Goal: Use online tool/utility: Utilize a website feature to perform a specific function

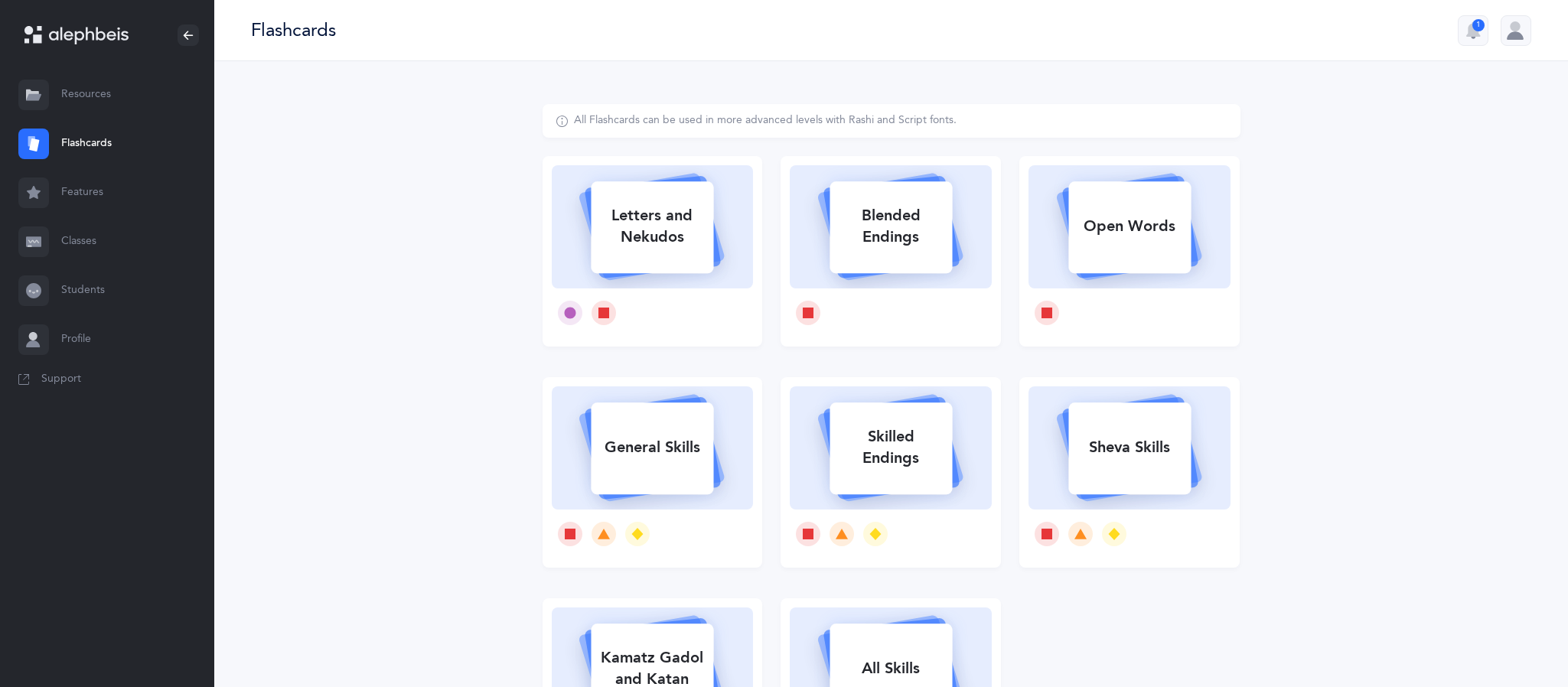
click at [645, 249] on div "Letters and Nekudos" at bounding box center [652, 226] width 122 height 61
select select
select select "single"
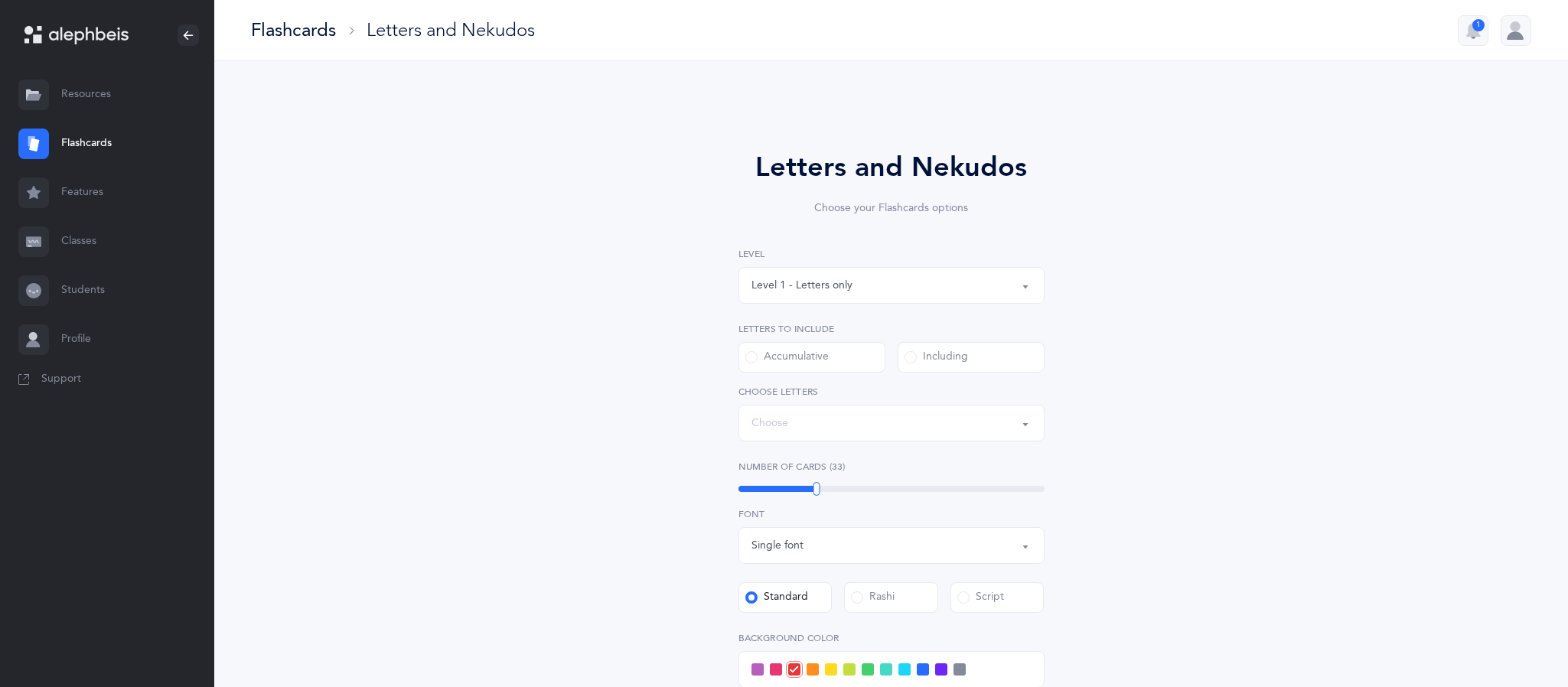
select select "27"
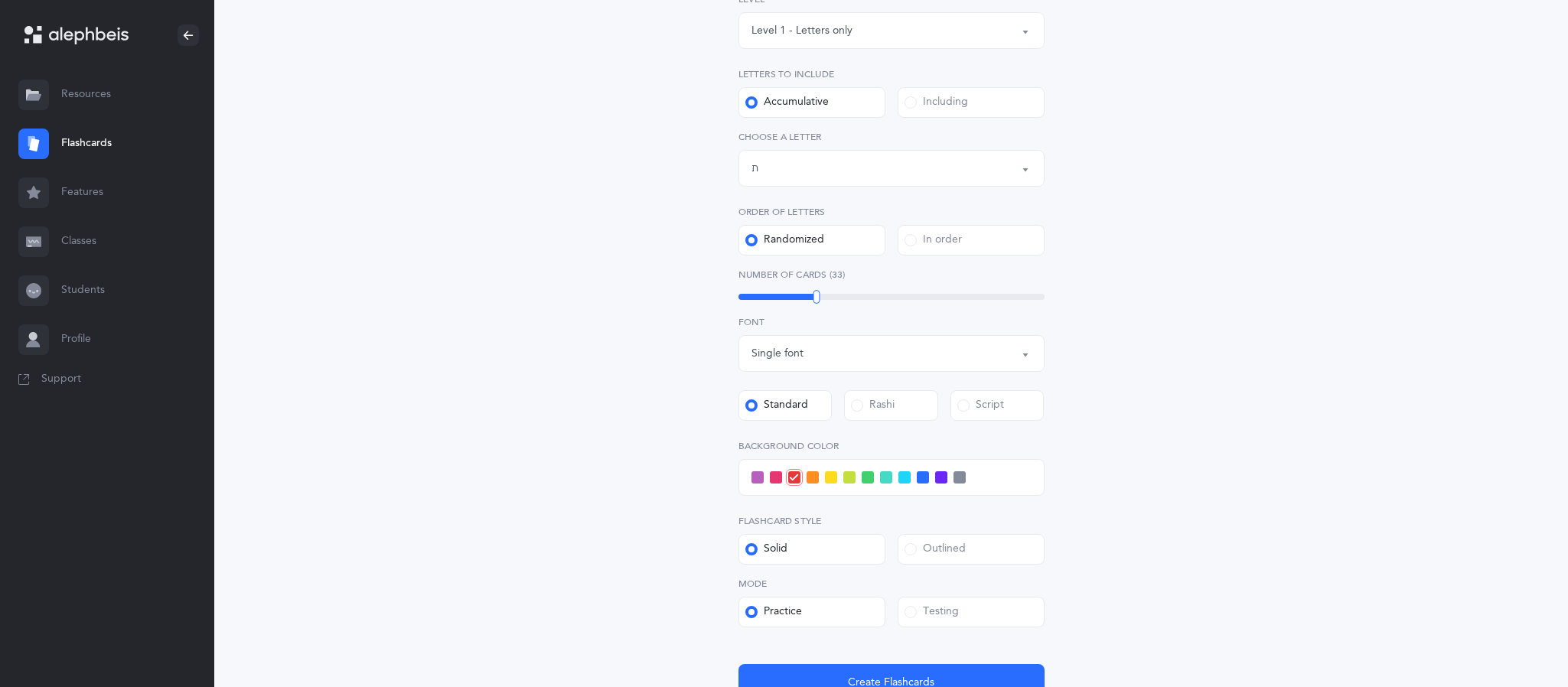
scroll to position [265, 0]
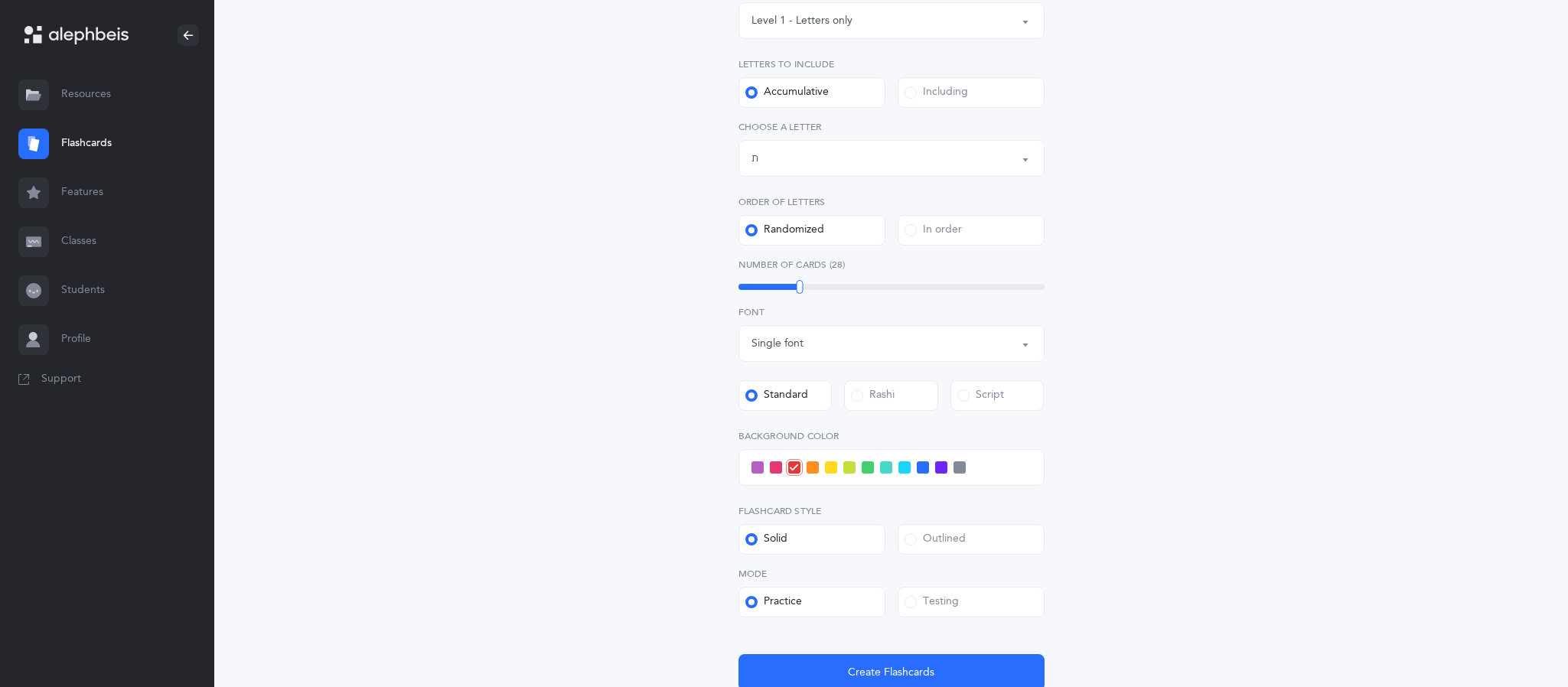
click at [903, 468] on span at bounding box center [904, 467] width 12 height 12
click at [0, 0] on input "checkbox" at bounding box center [0, 0] width 0 height 0
click at [896, 675] on span "Create Flashcards" at bounding box center [891, 672] width 86 height 16
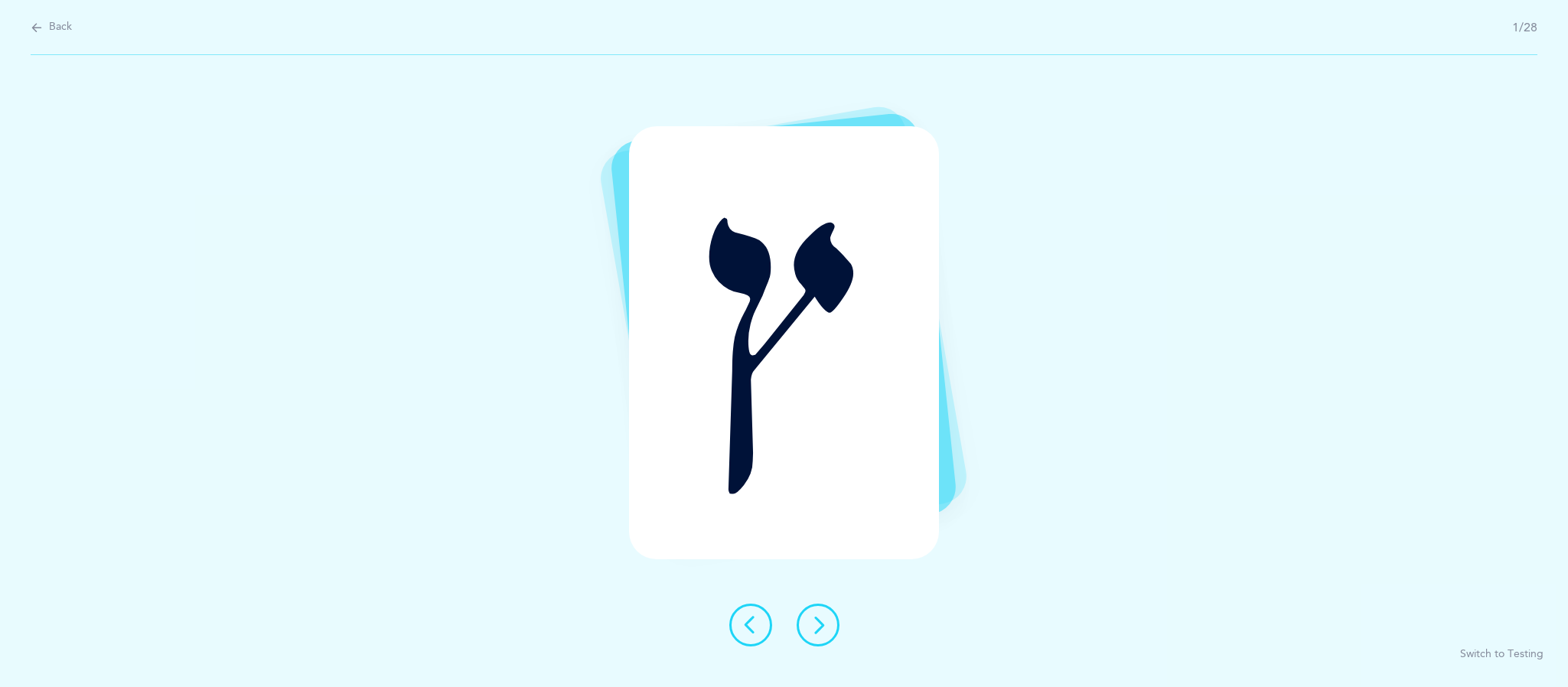
click at [833, 637] on button at bounding box center [818, 625] width 43 height 43
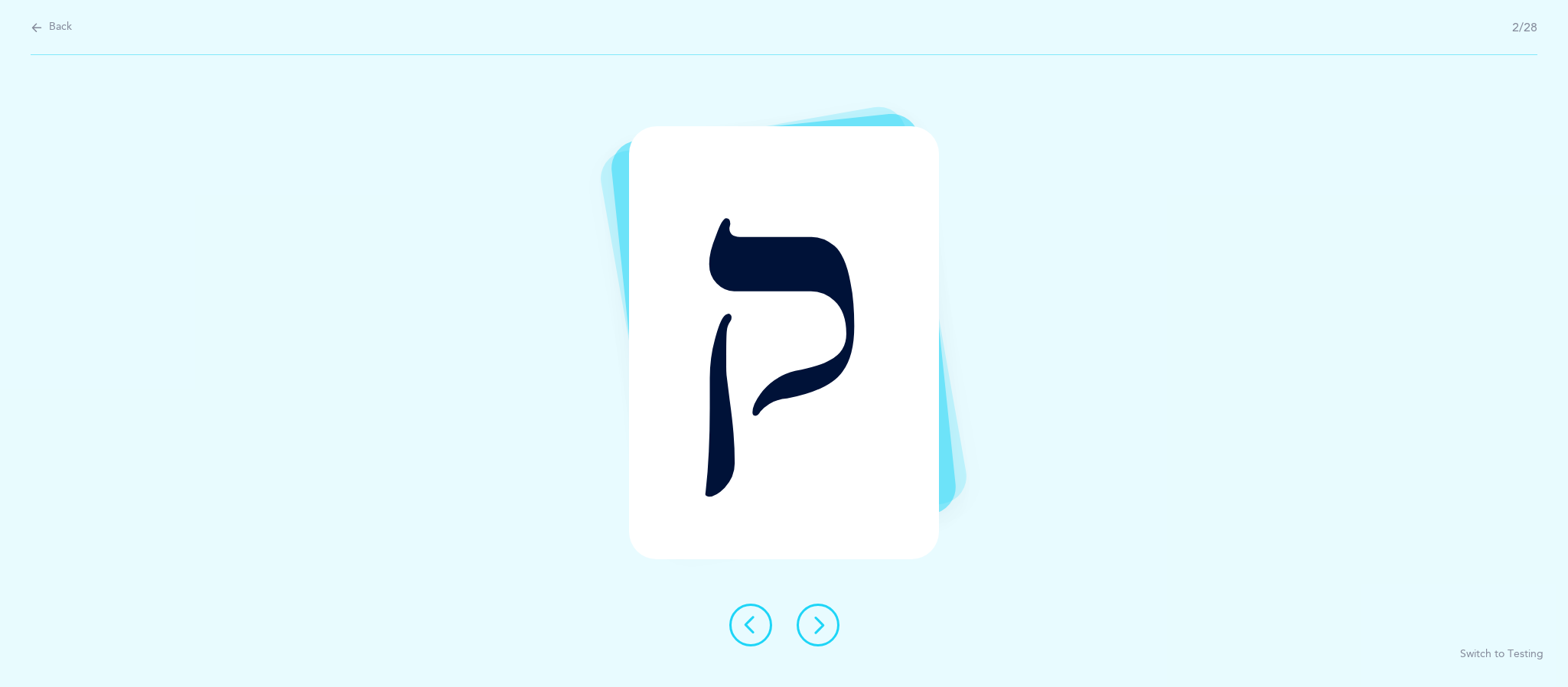
click at [820, 632] on icon at bounding box center [818, 625] width 18 height 18
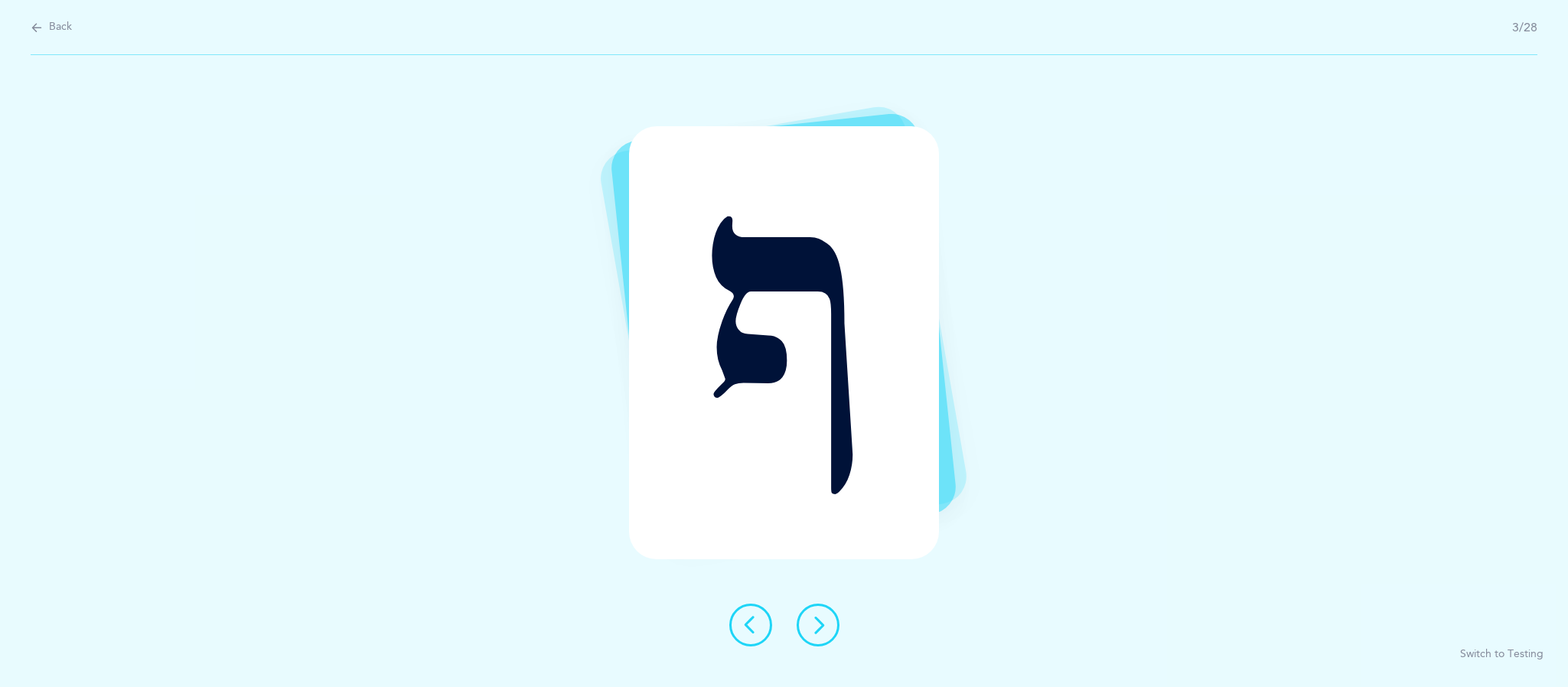
click at [831, 632] on button at bounding box center [818, 625] width 43 height 43
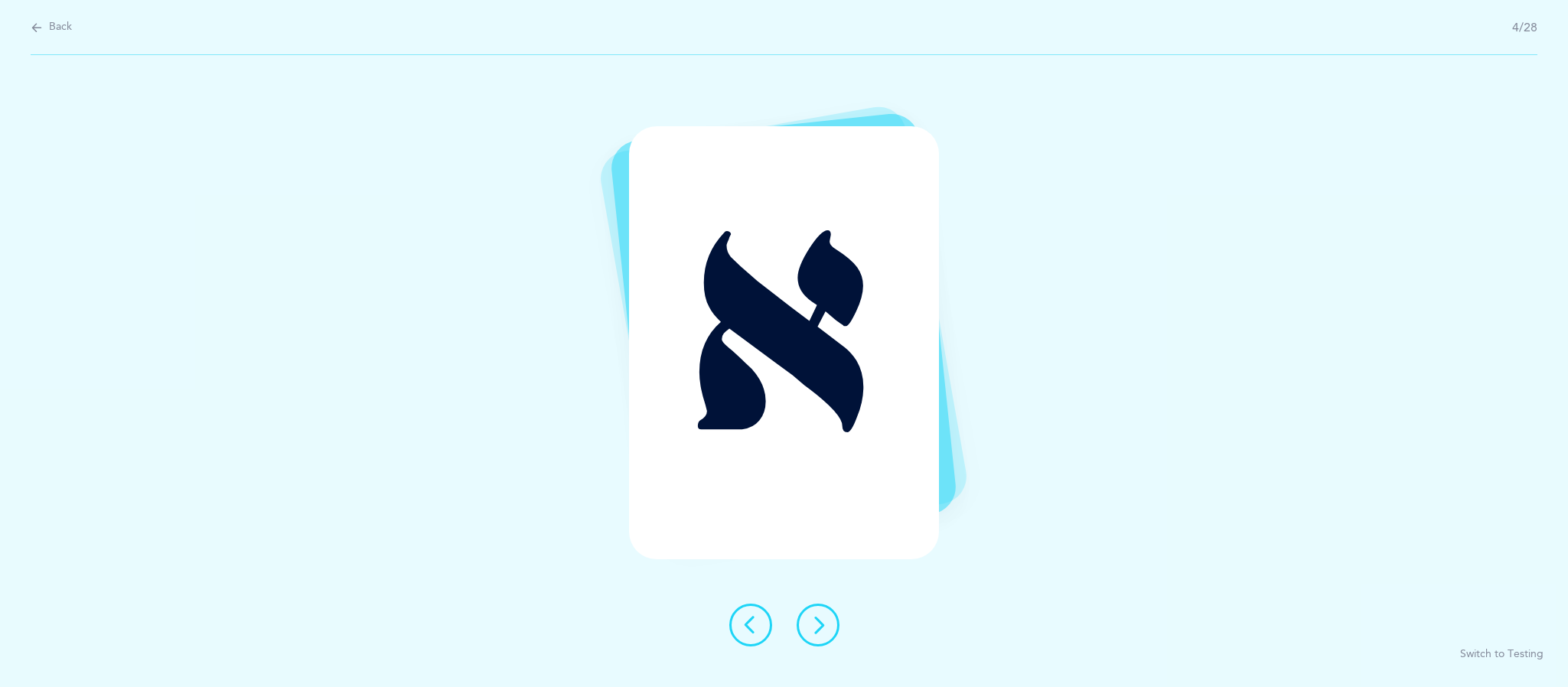
click at [829, 643] on button at bounding box center [818, 625] width 43 height 43
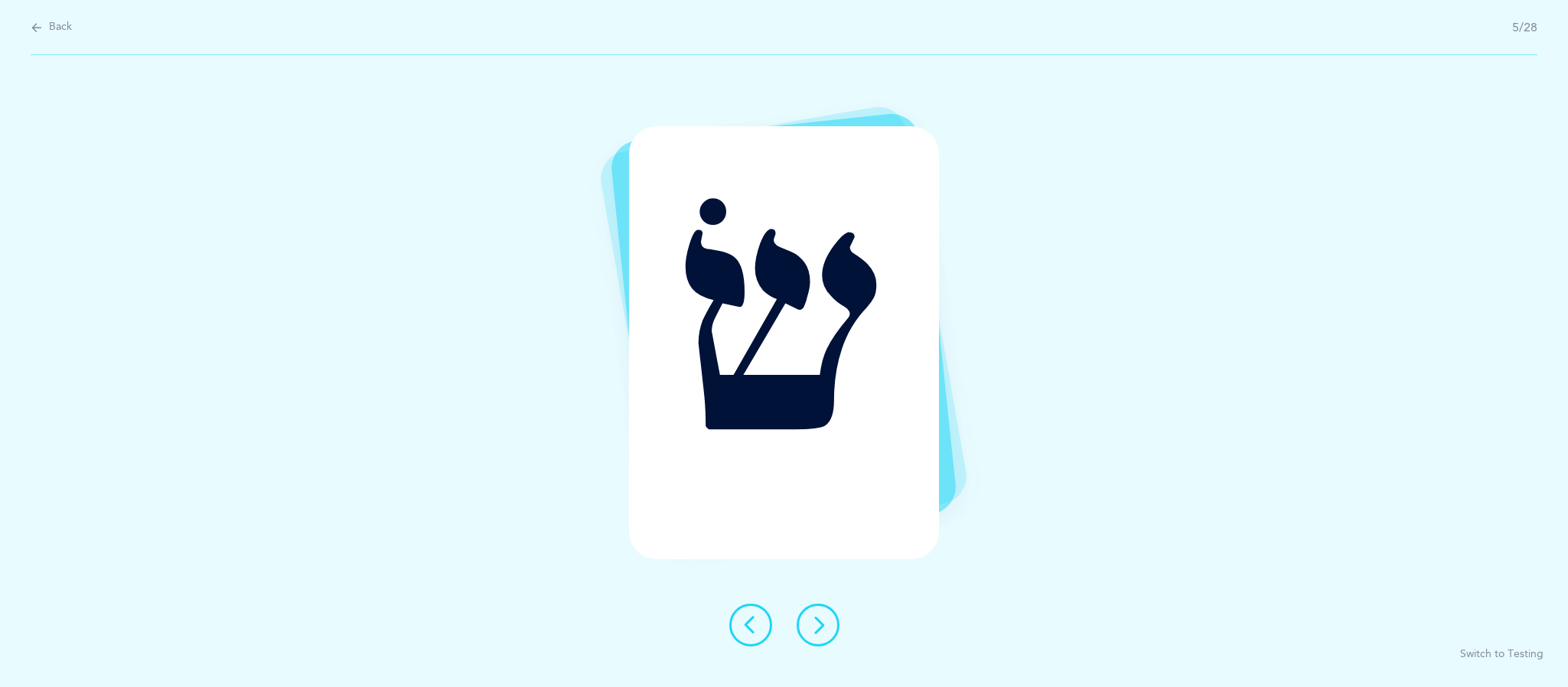
click at [838, 636] on div at bounding box center [784, 625] width 135 height 43
click at [823, 629] on icon at bounding box center [818, 625] width 18 height 18
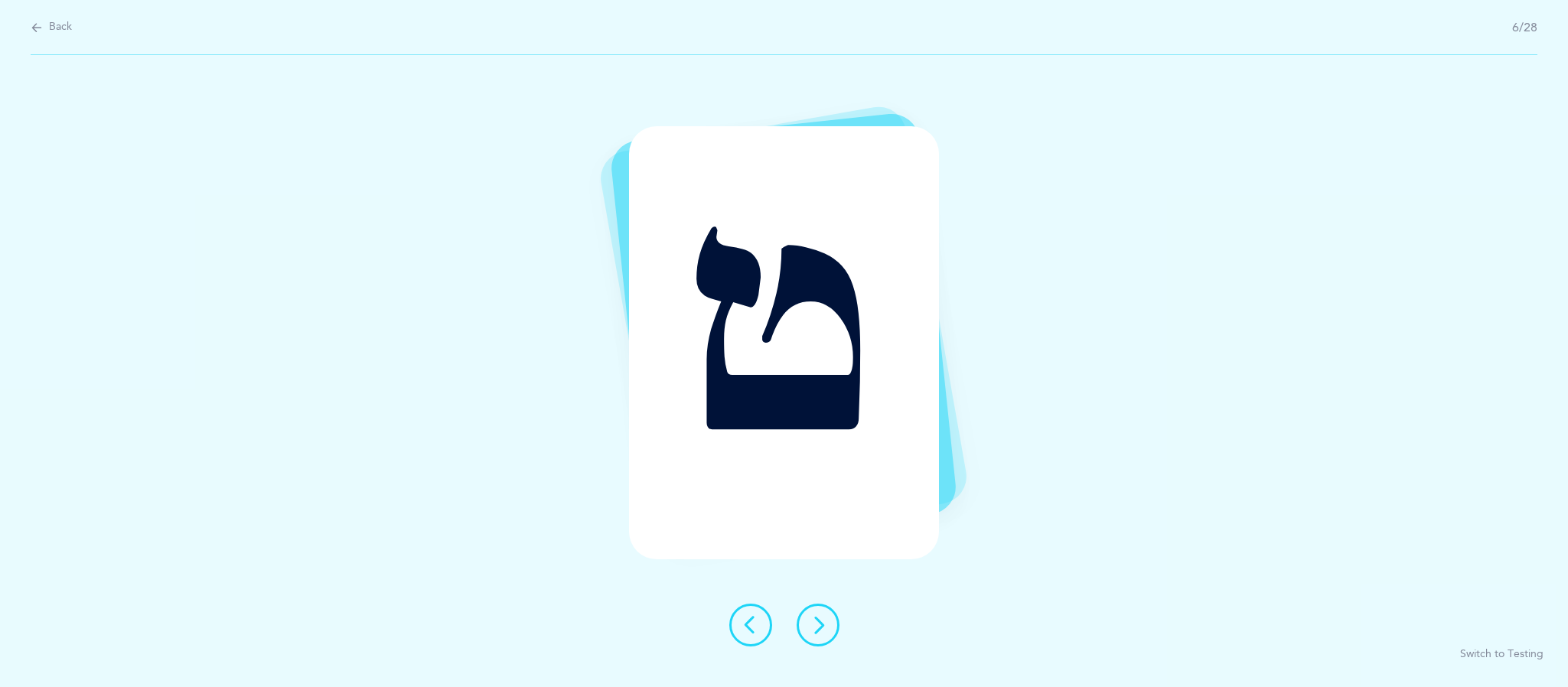
click at [817, 627] on icon at bounding box center [818, 625] width 18 height 18
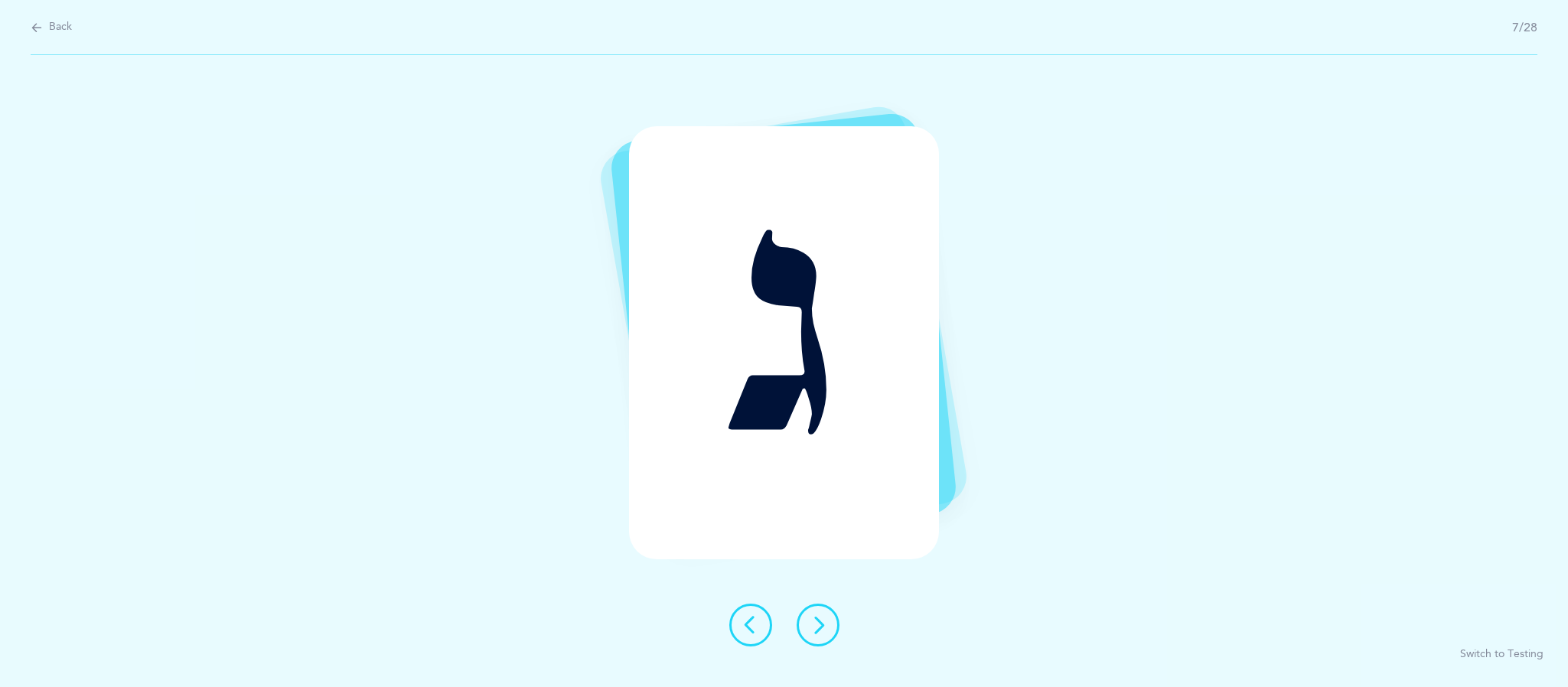
click at [817, 628] on icon at bounding box center [818, 625] width 18 height 18
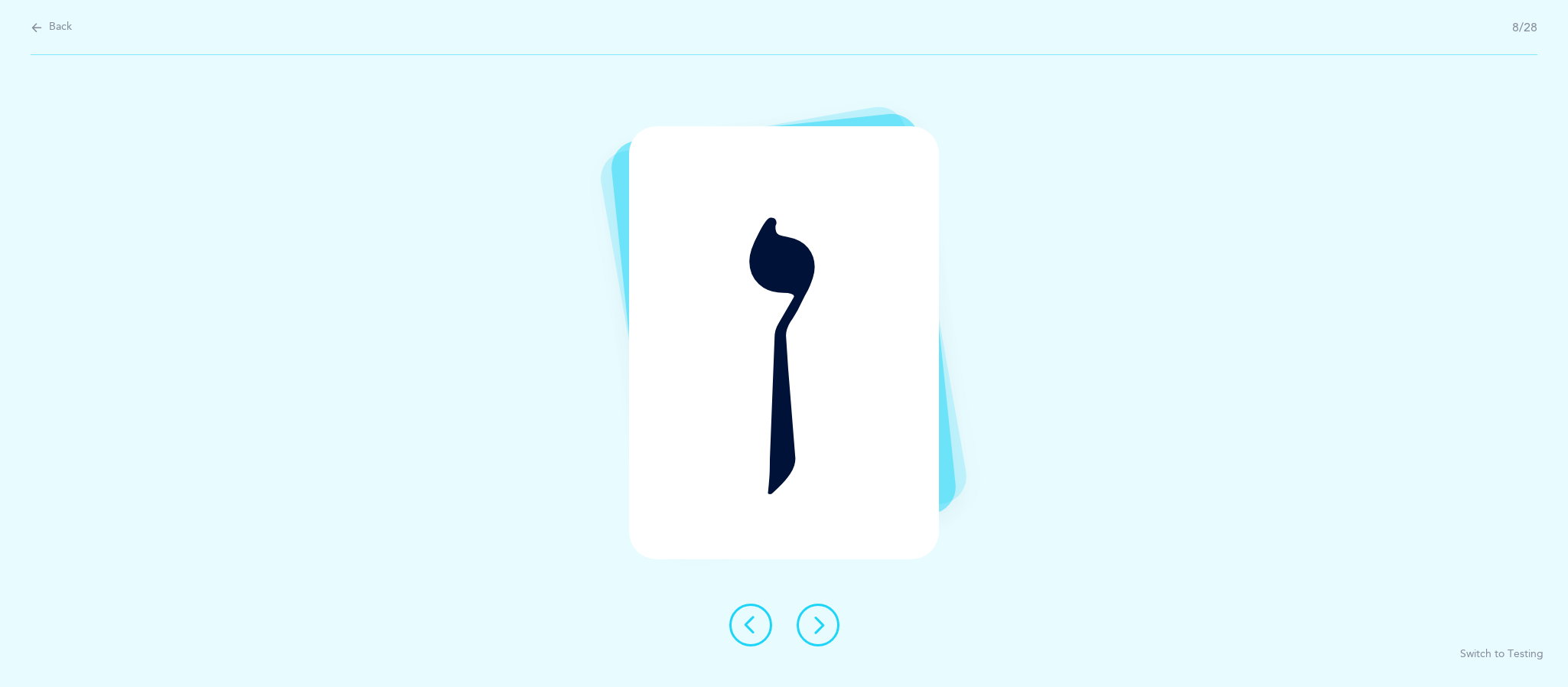
click at [819, 627] on icon at bounding box center [818, 625] width 18 height 18
click at [829, 627] on button at bounding box center [818, 625] width 43 height 43
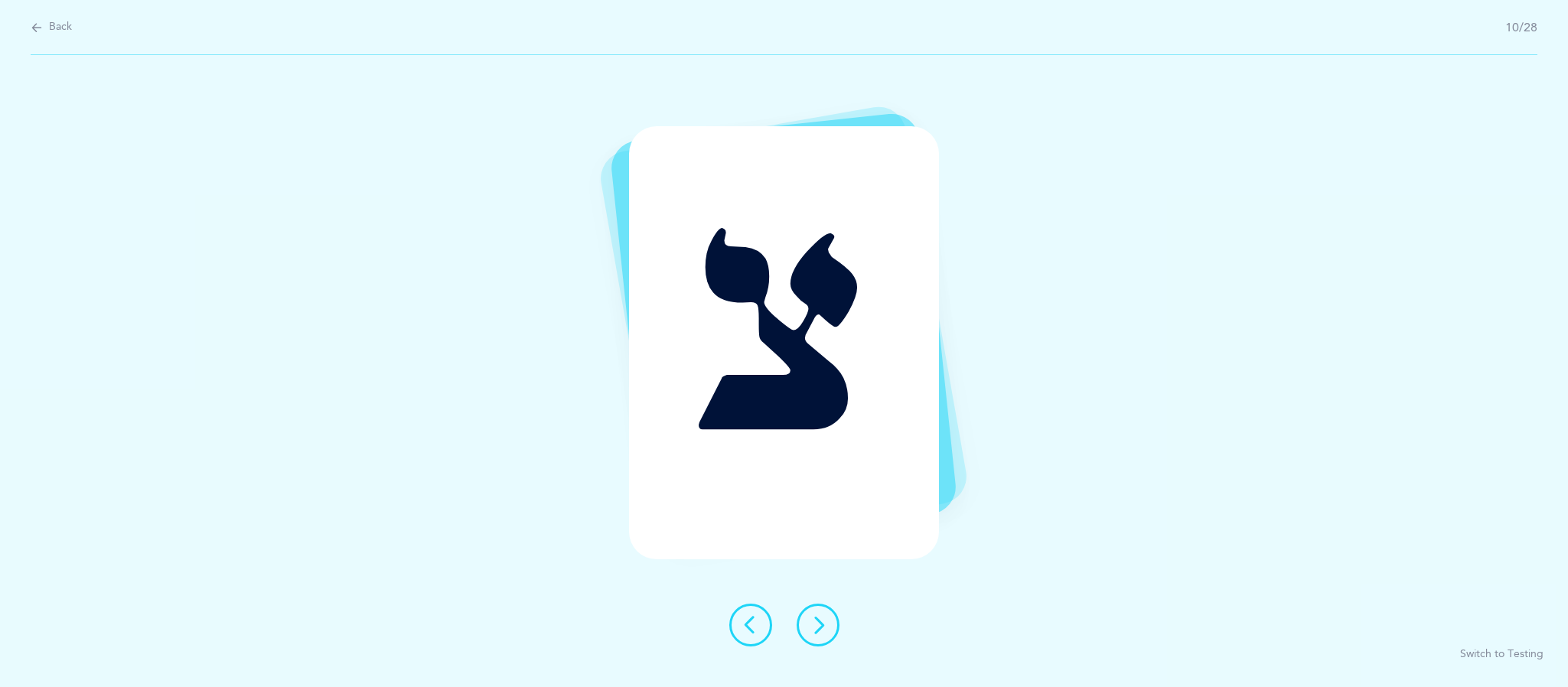
click at [824, 628] on icon at bounding box center [818, 625] width 18 height 18
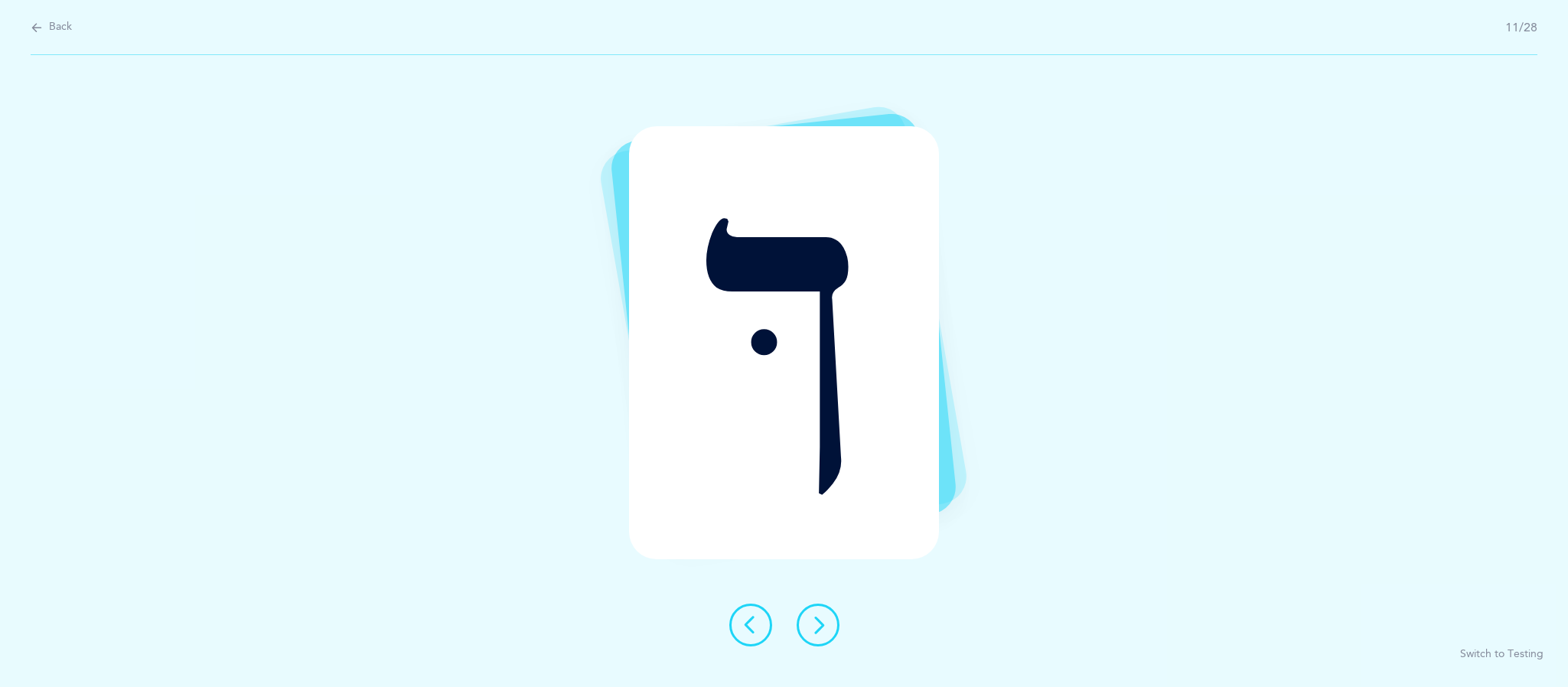
click at [819, 625] on icon at bounding box center [818, 625] width 18 height 18
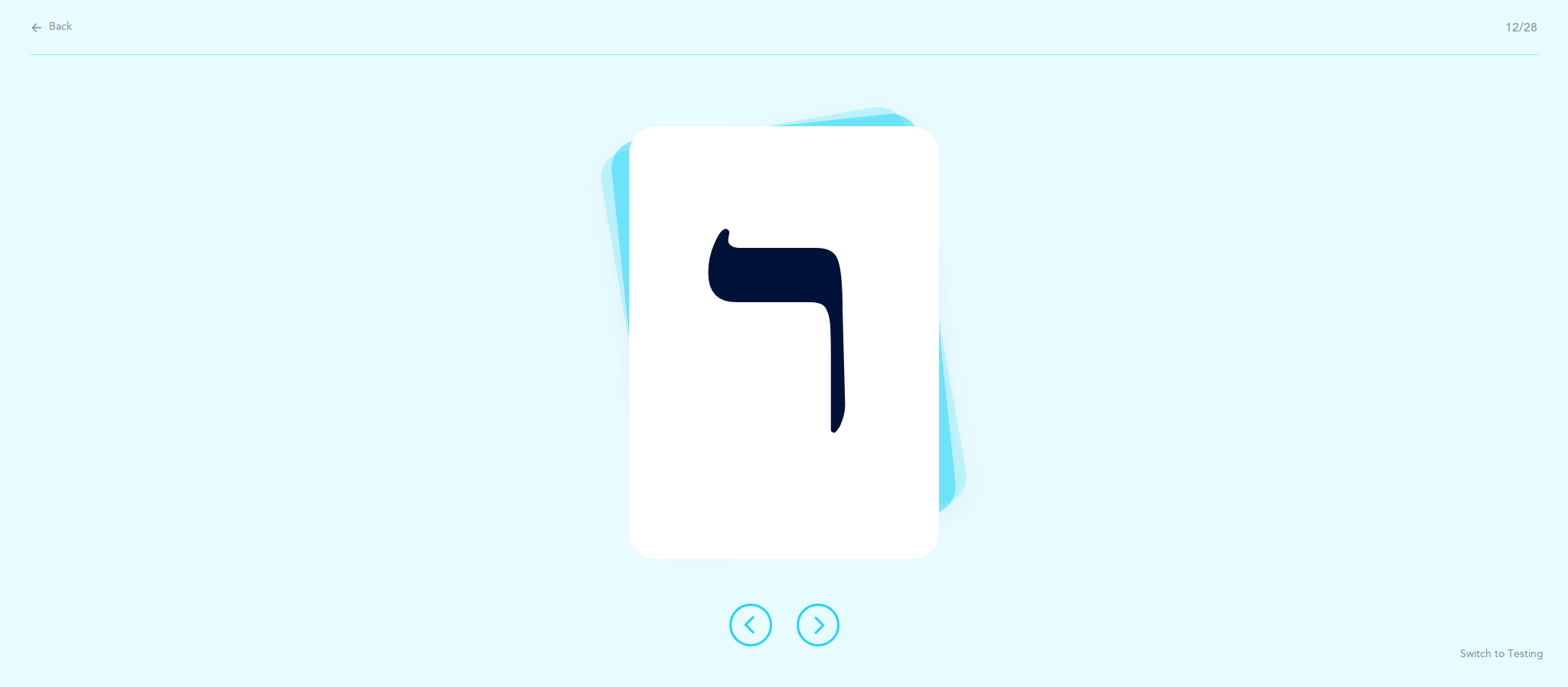
click at [822, 625] on icon at bounding box center [818, 625] width 18 height 18
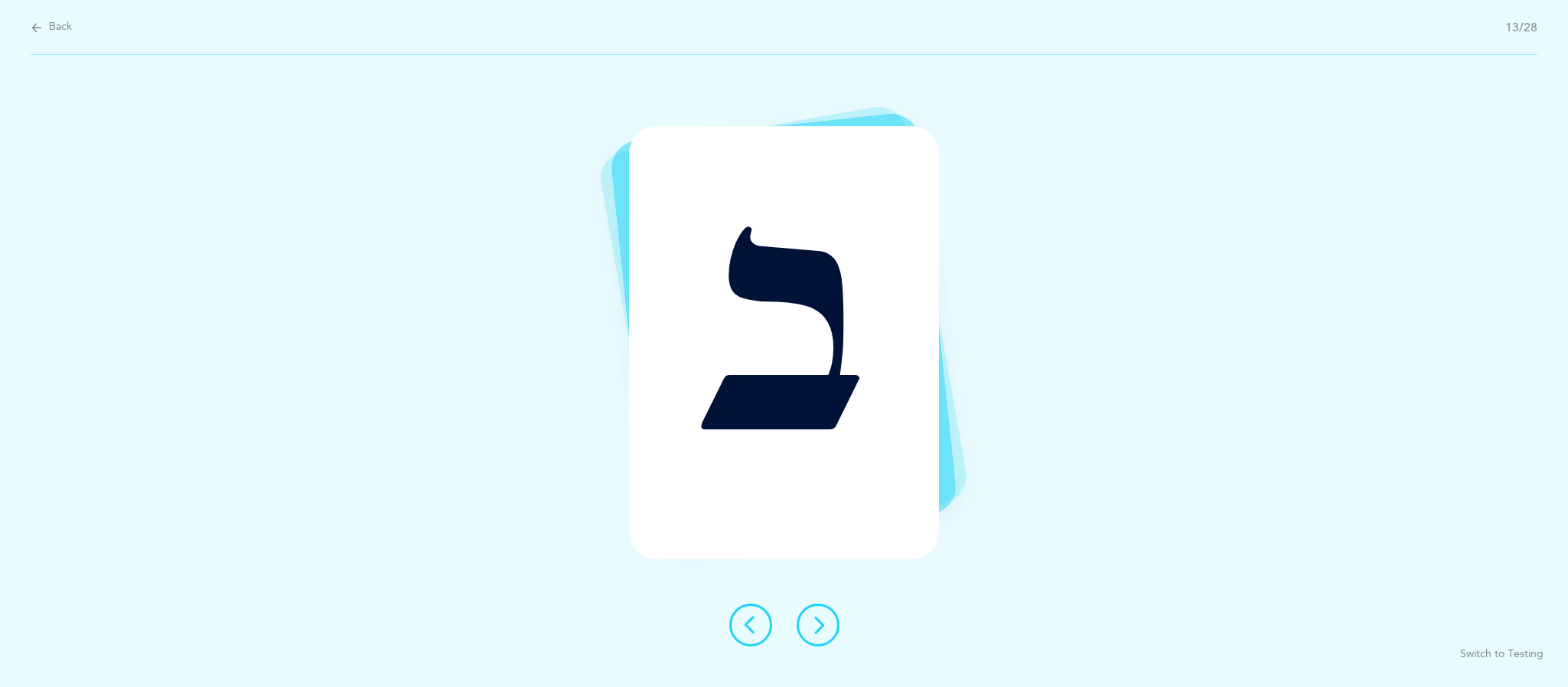
click at [824, 630] on icon at bounding box center [818, 625] width 18 height 18
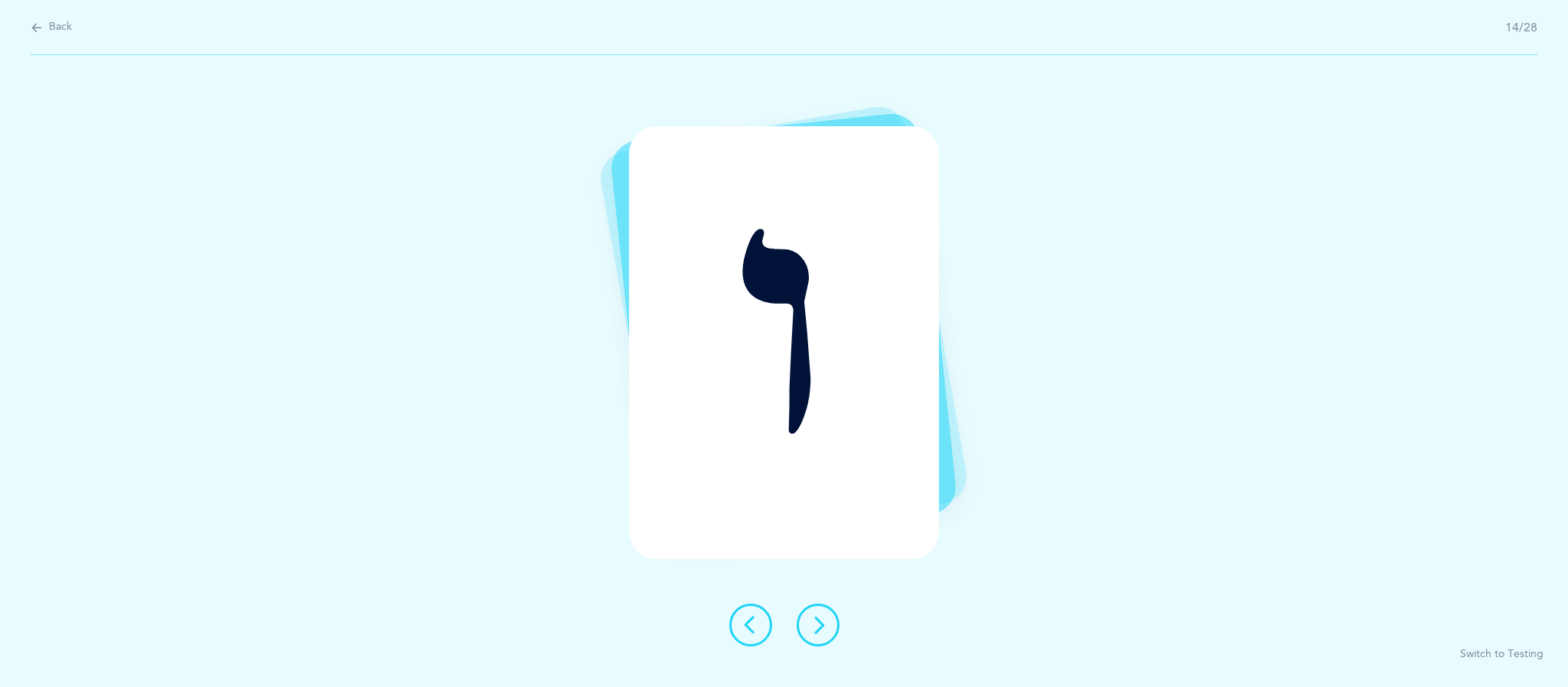
click at [817, 625] on icon at bounding box center [818, 625] width 18 height 18
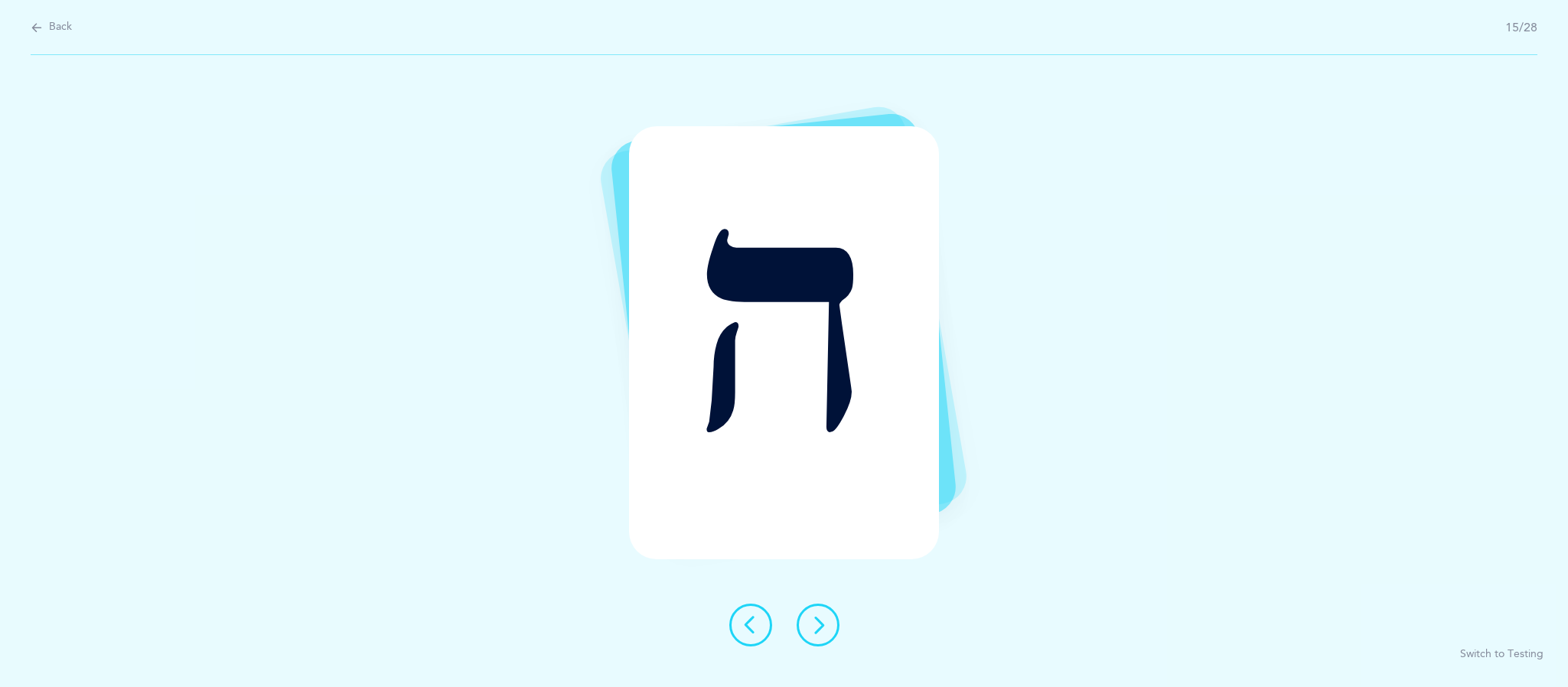
click at [833, 636] on button at bounding box center [818, 625] width 43 height 43
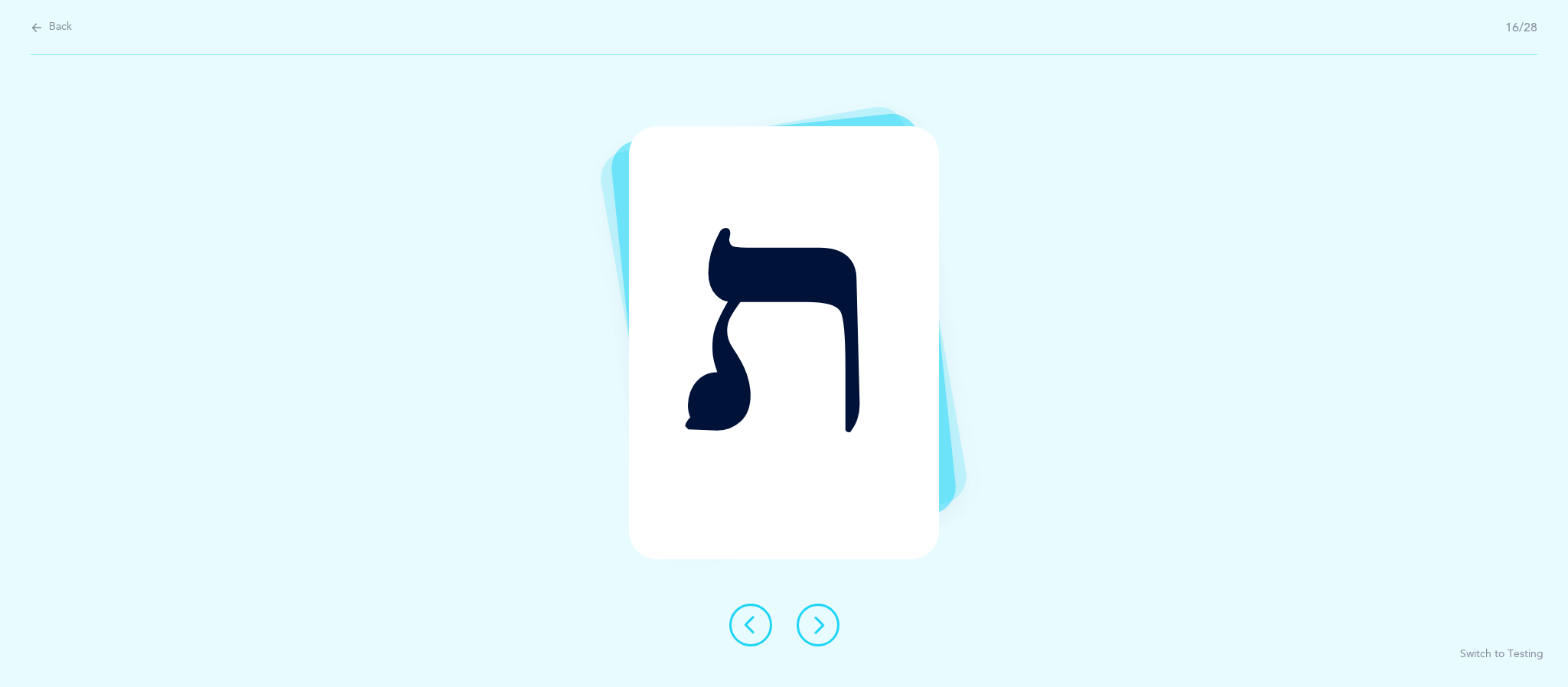
click at [831, 634] on button at bounding box center [818, 625] width 43 height 43
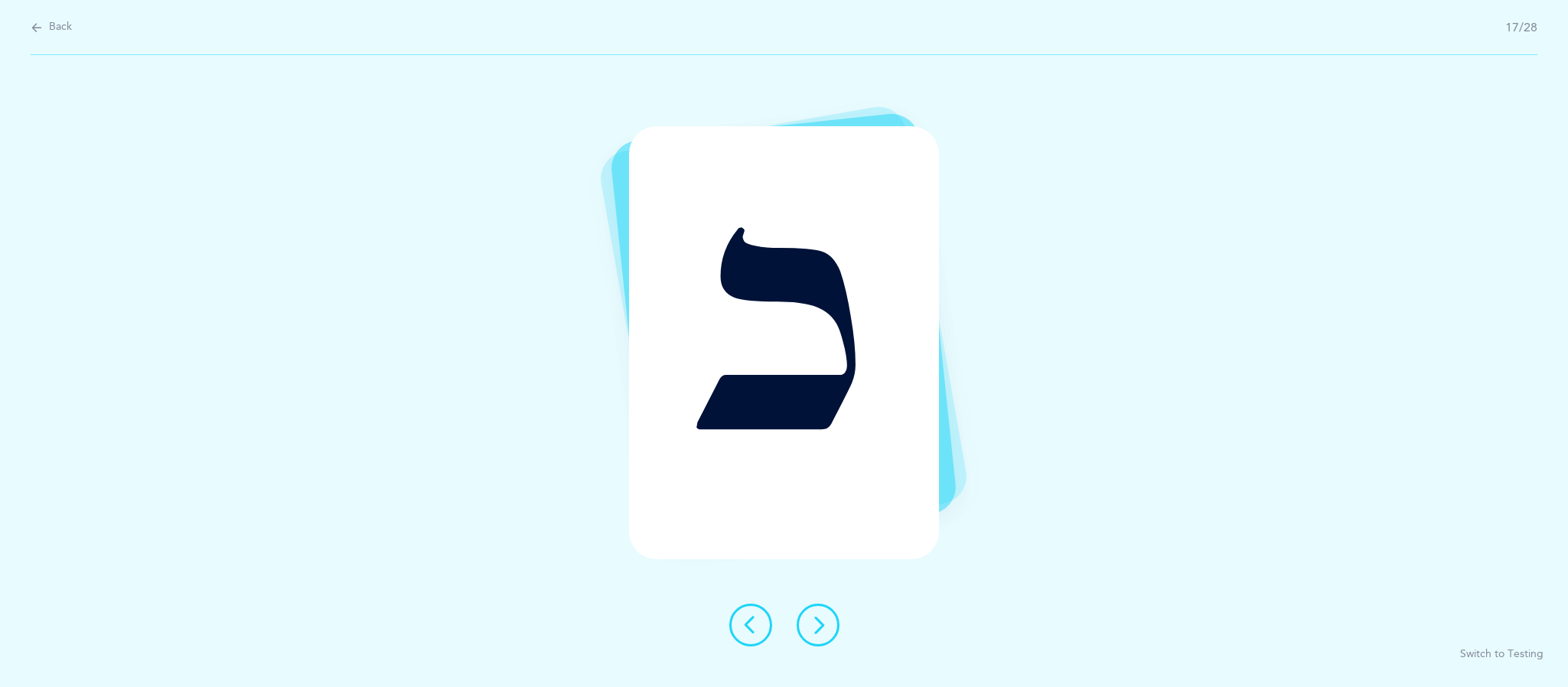
click at [820, 625] on icon at bounding box center [818, 625] width 18 height 18
click at [825, 632] on icon at bounding box center [818, 625] width 18 height 18
click at [826, 627] on button at bounding box center [818, 625] width 43 height 43
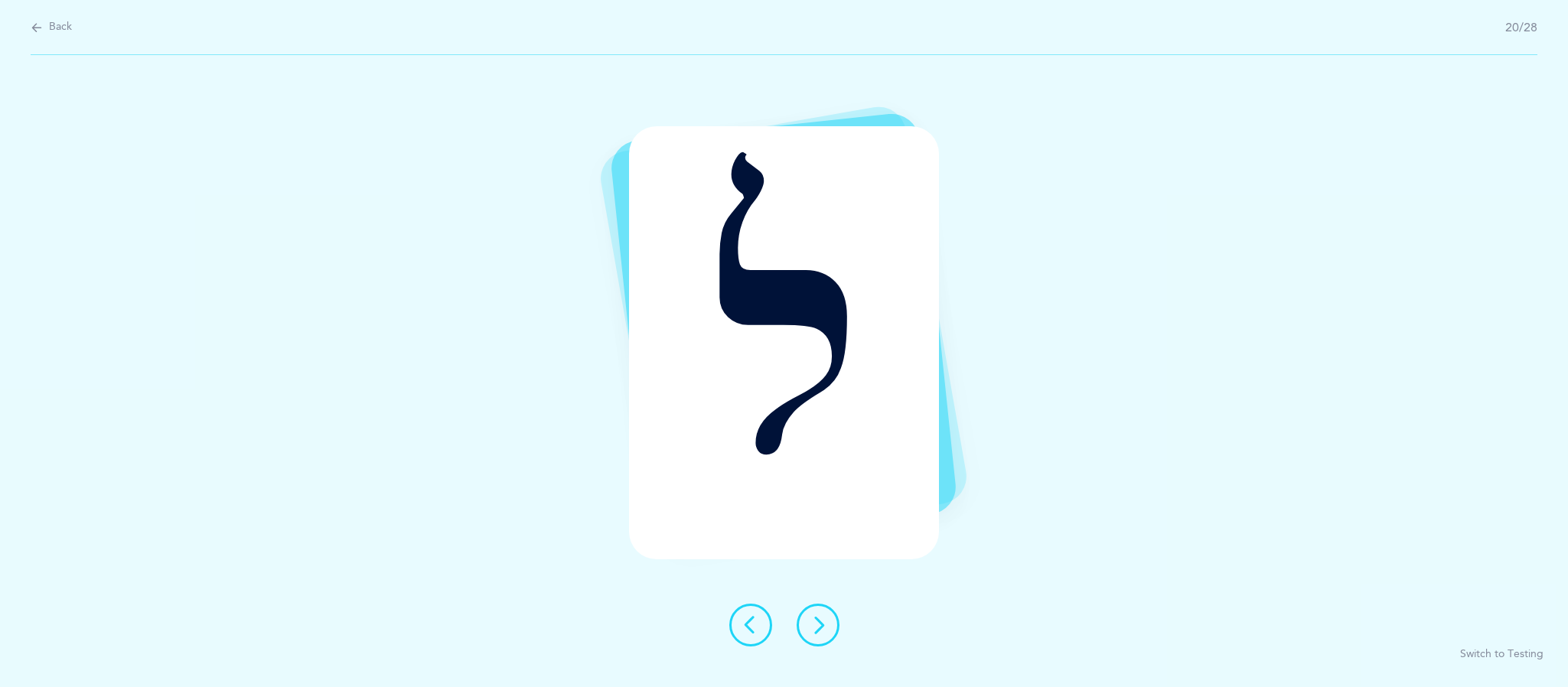
click at [817, 627] on icon at bounding box center [818, 625] width 18 height 18
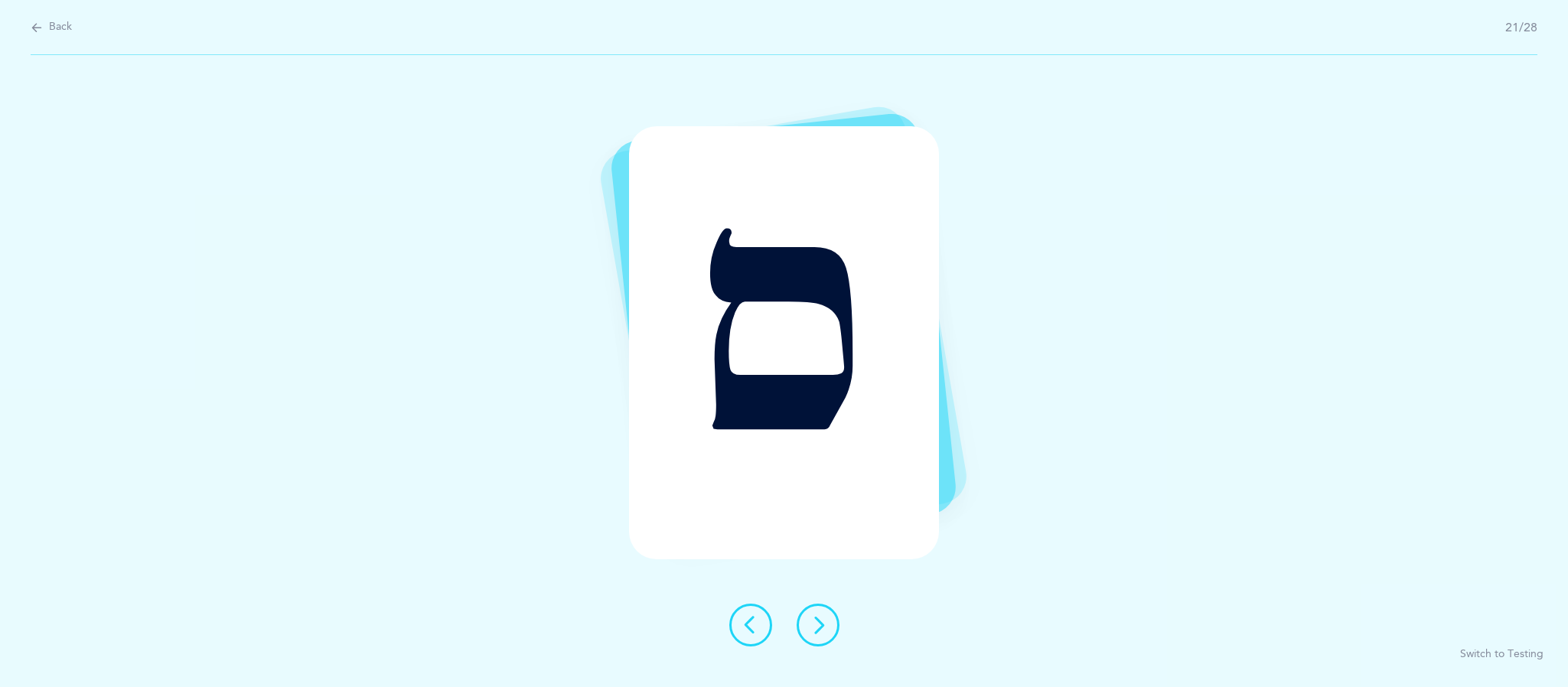
click at [836, 621] on button at bounding box center [818, 625] width 43 height 43
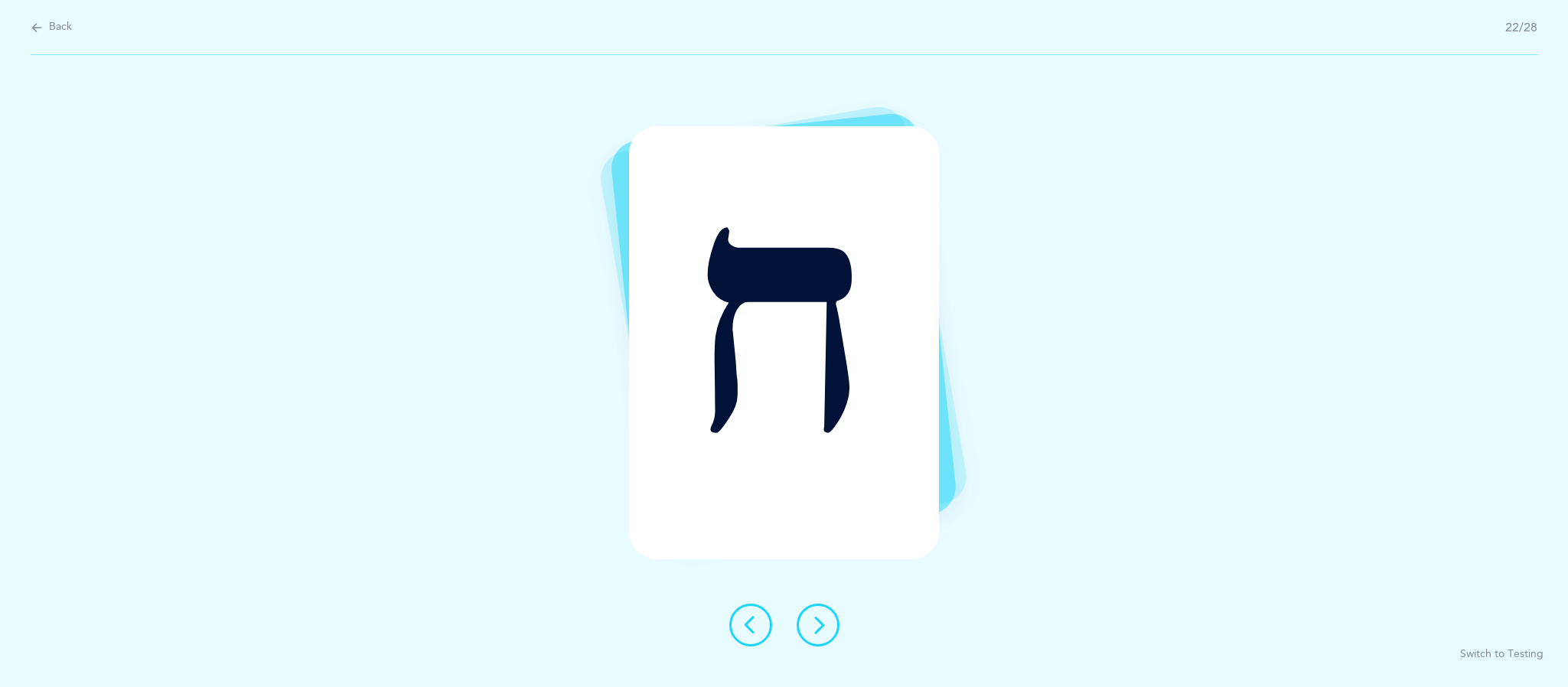
click at [818, 627] on icon at bounding box center [818, 625] width 18 height 18
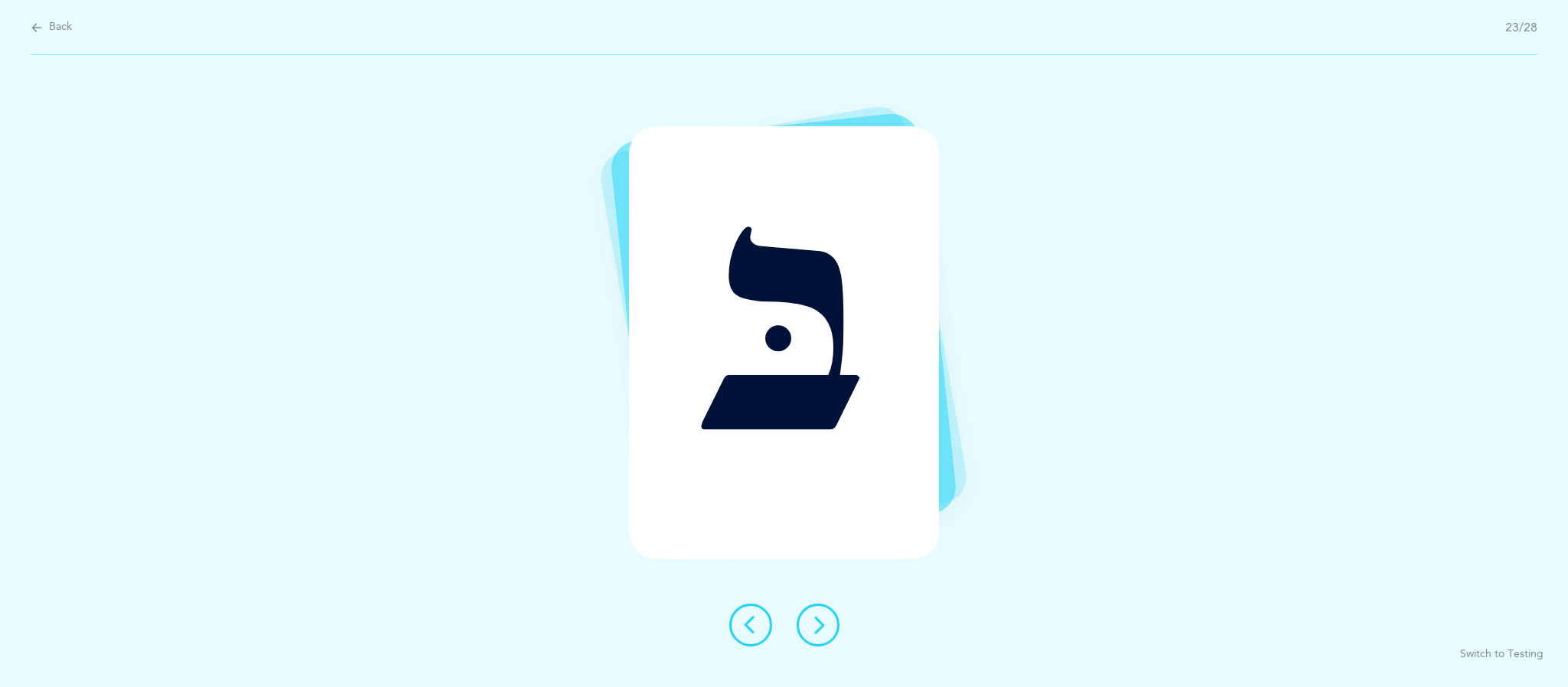
click at [818, 625] on icon at bounding box center [818, 625] width 18 height 18
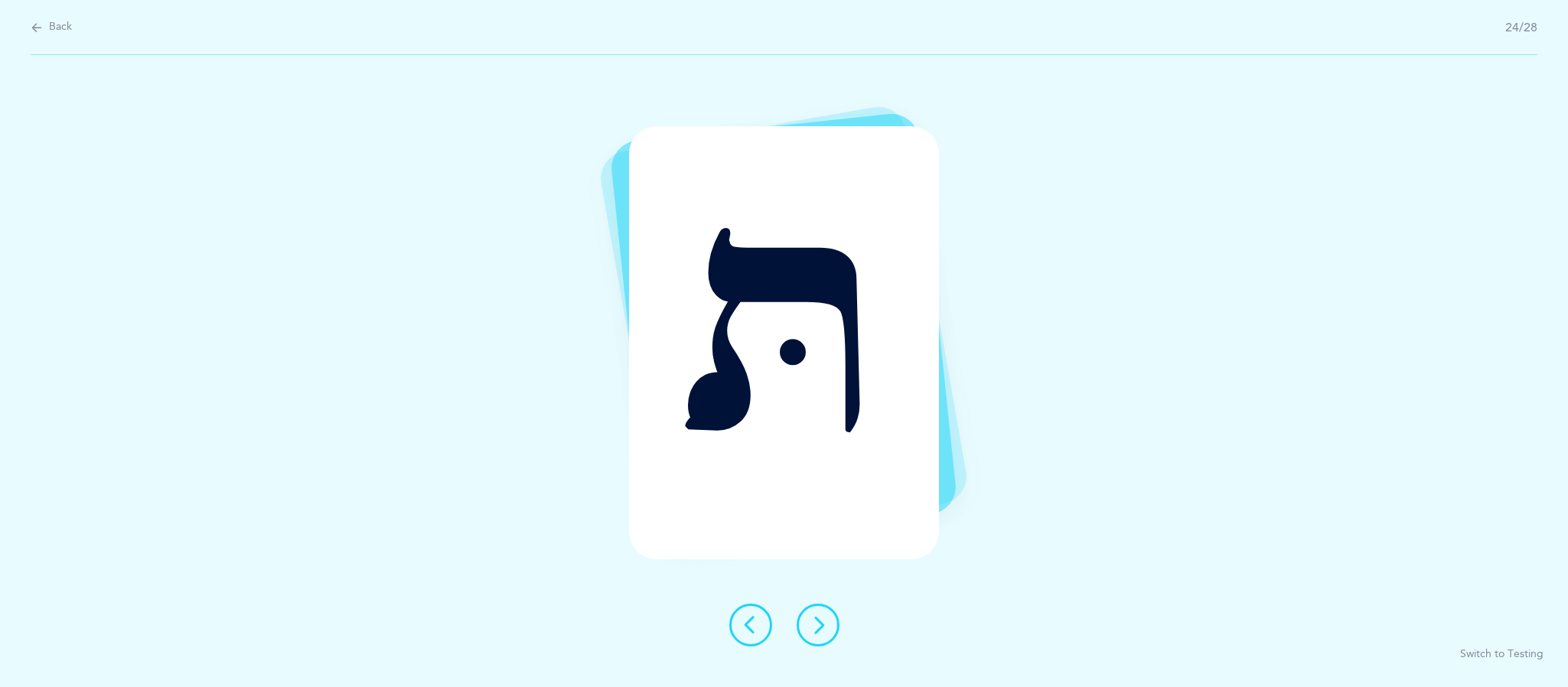
click at [838, 632] on button at bounding box center [818, 625] width 43 height 43
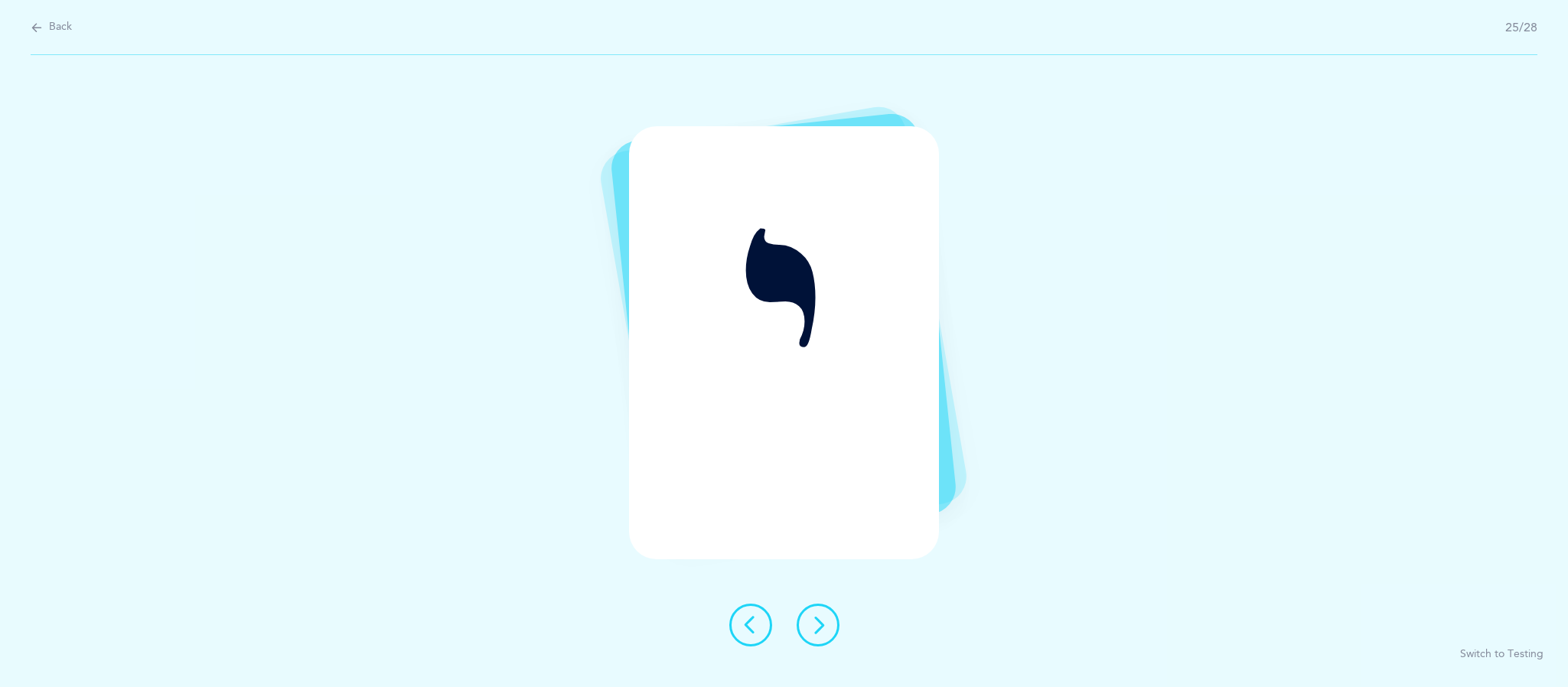
click at [817, 628] on icon at bounding box center [818, 625] width 18 height 18
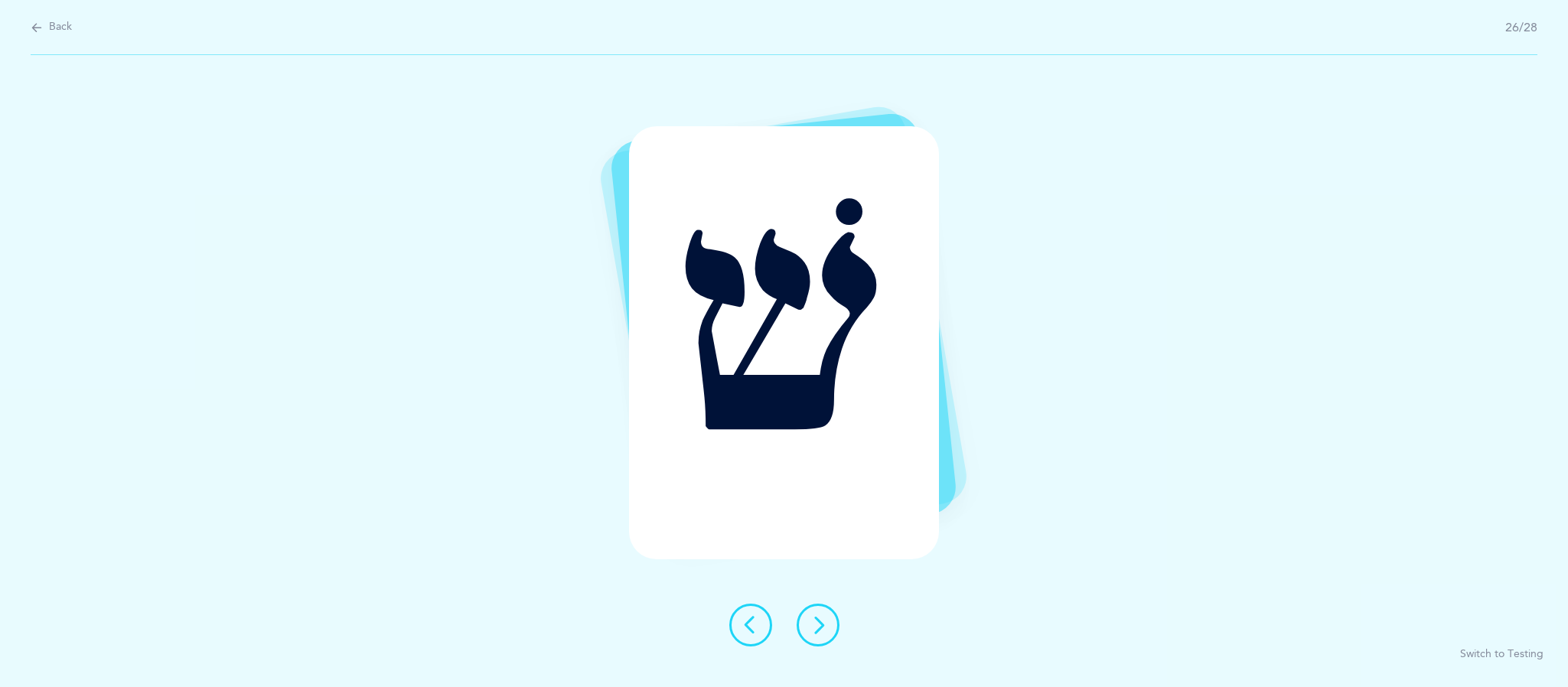
click at [825, 632] on icon at bounding box center [818, 625] width 18 height 18
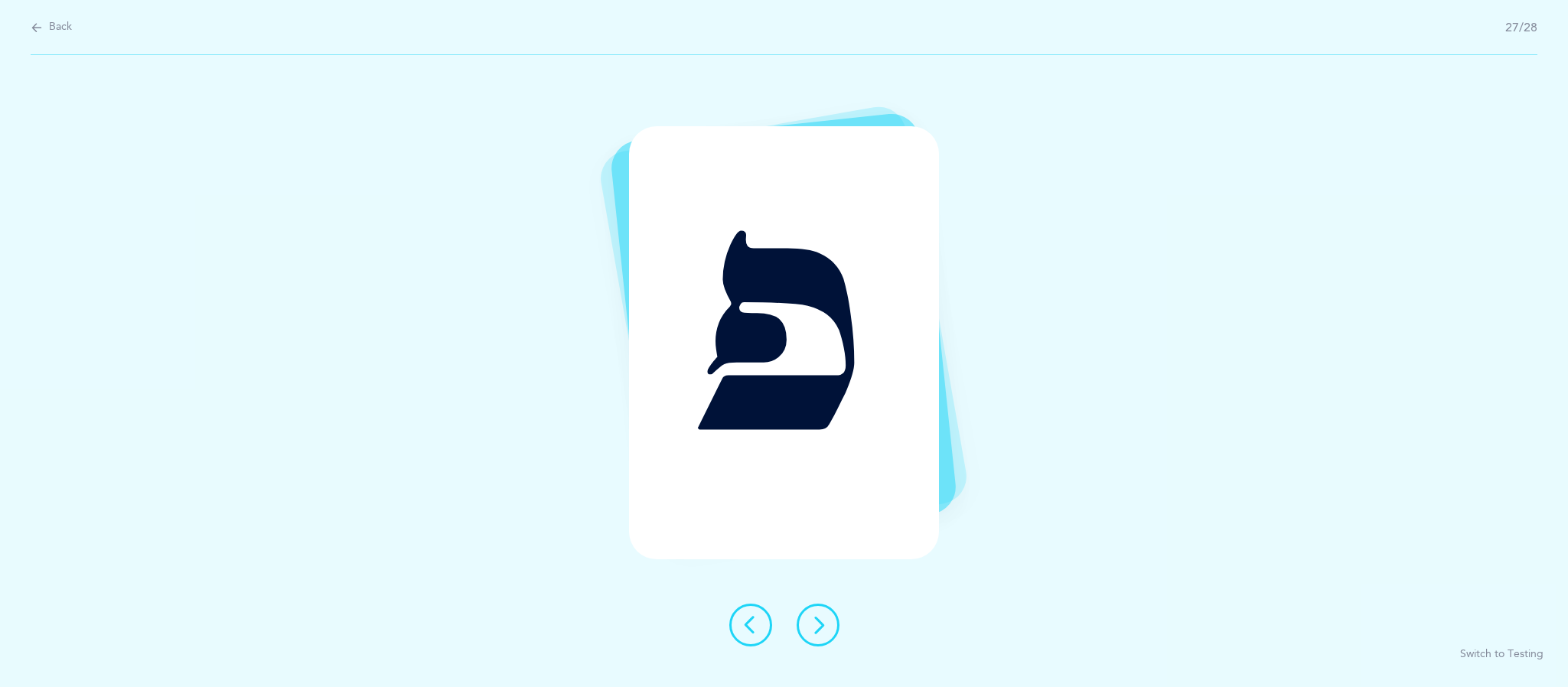
click at [820, 616] on icon at bounding box center [818, 625] width 18 height 18
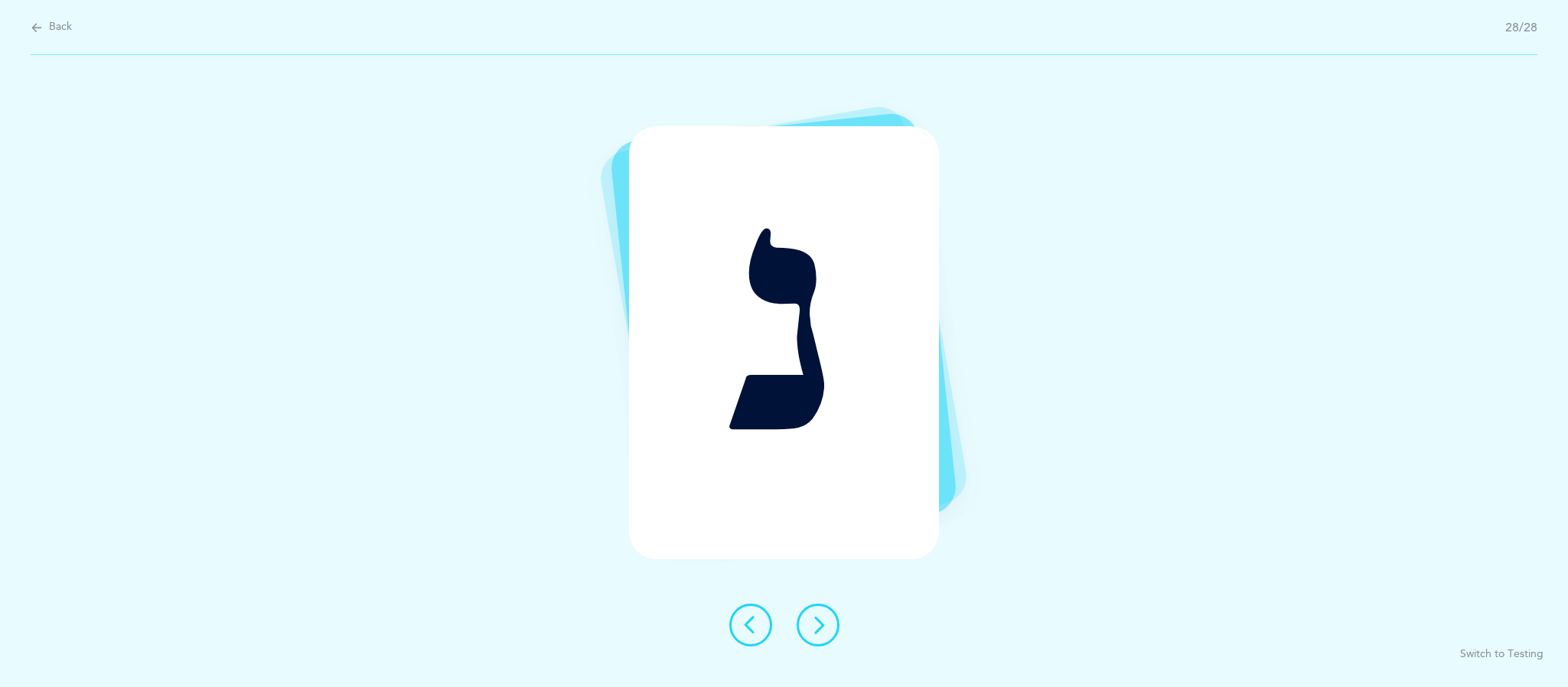
click at [831, 641] on button at bounding box center [818, 625] width 43 height 43
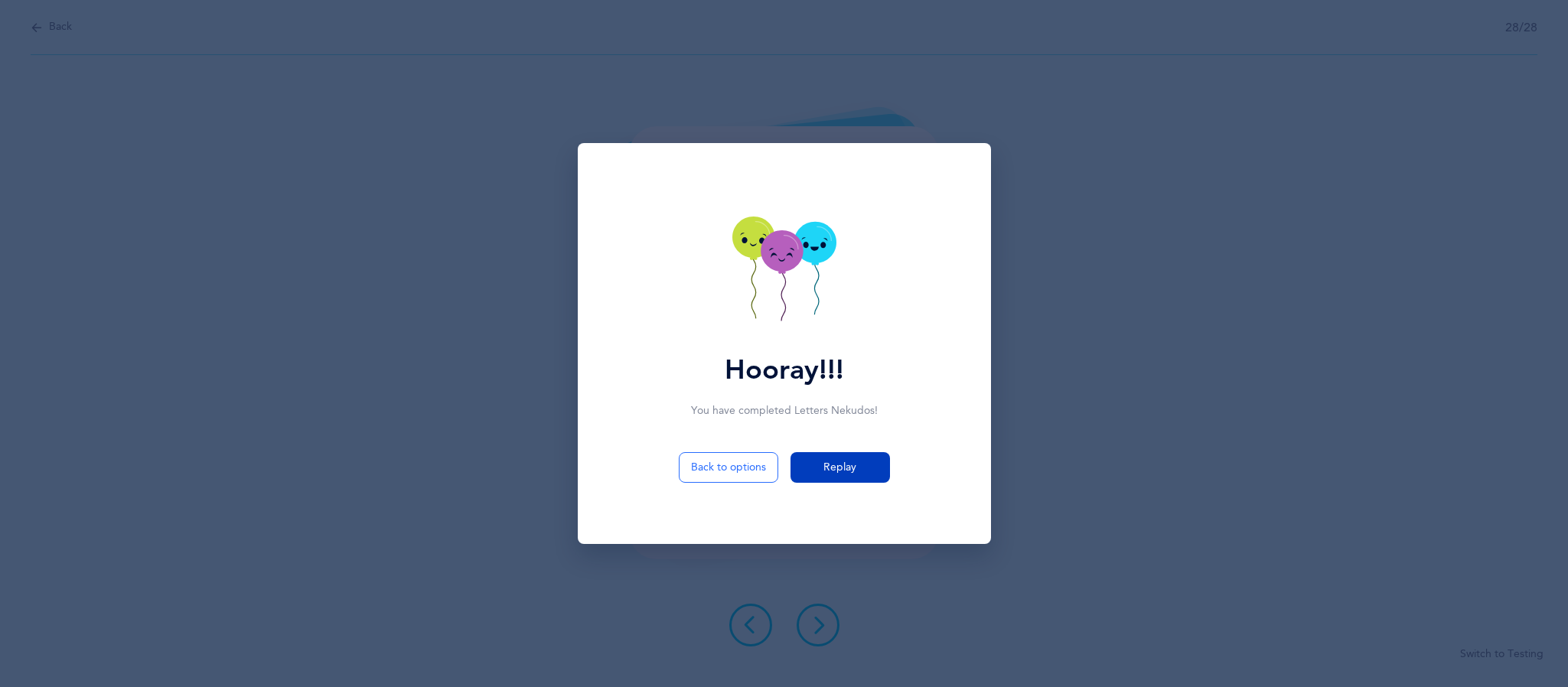
click at [838, 467] on span "Replay" at bounding box center [839, 467] width 33 height 16
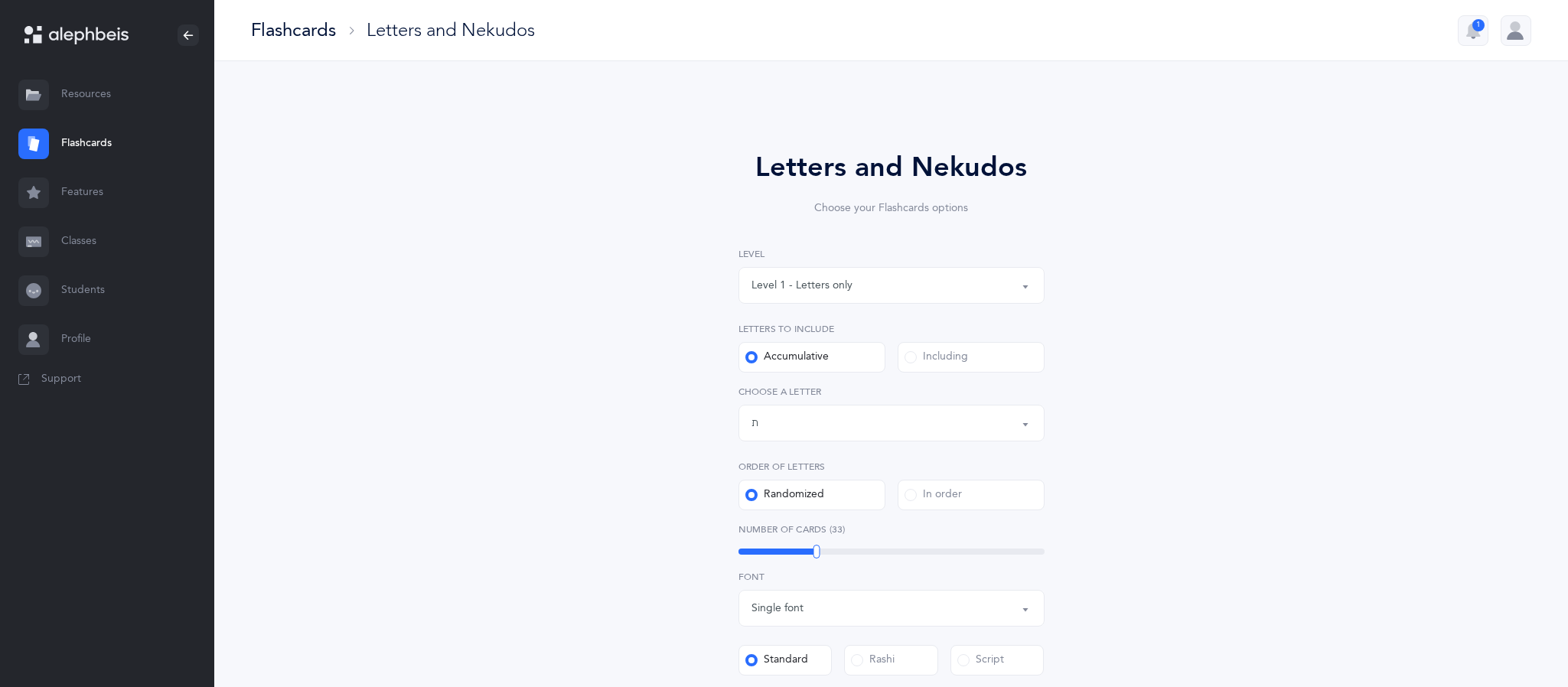
select select "27"
select select "single"
select select "27"
select select "single"
